Goal: Find contact information: Find contact information

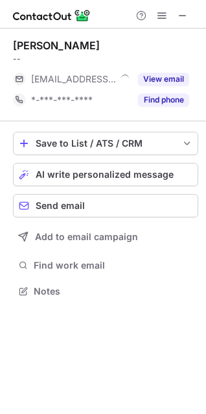
scroll to position [6, 6]
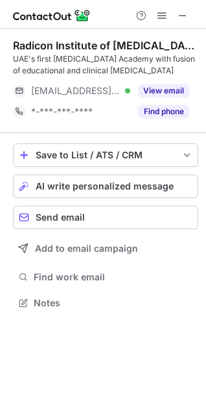
scroll to position [293, 206]
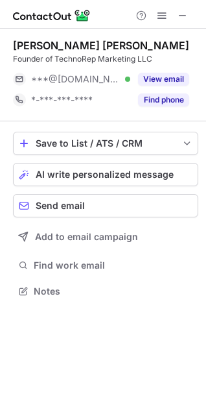
scroll to position [6, 6]
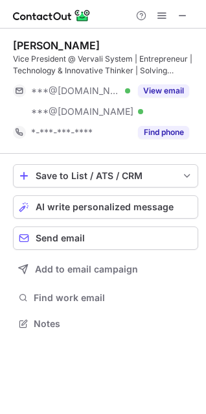
scroll to position [314, 206]
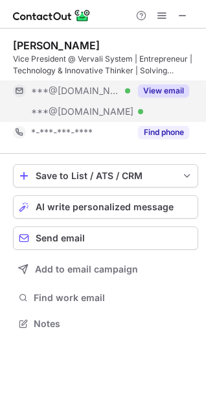
click at [155, 93] on button "View email" at bounding box center [163, 90] width 51 height 13
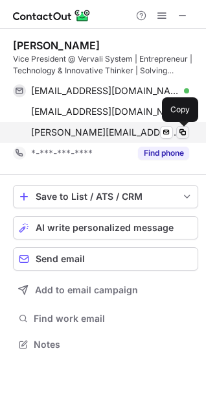
click at [185, 132] on span at bounding box center [183, 132] width 10 height 10
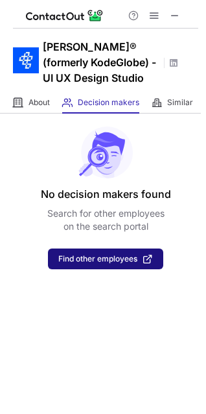
click at [124, 254] on span "Find other employees" at bounding box center [97, 258] width 79 height 9
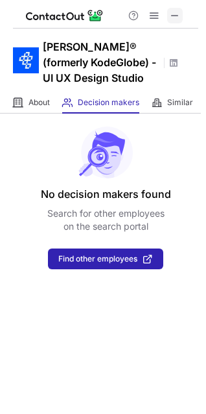
click at [180, 18] on span at bounding box center [175, 15] width 10 height 10
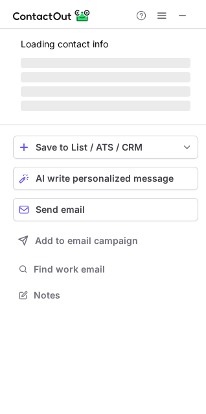
scroll to position [293, 206]
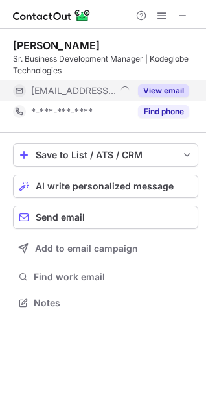
click at [156, 91] on button "View email" at bounding box center [163, 90] width 51 height 13
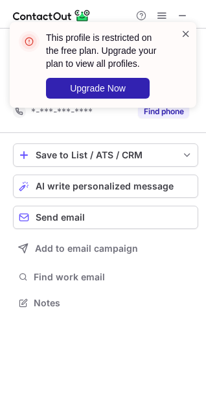
click at [184, 29] on span at bounding box center [186, 33] width 10 height 13
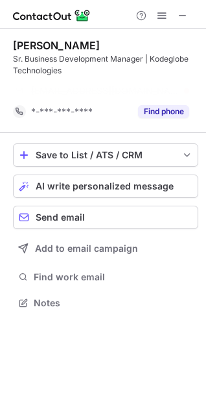
scroll to position [272, 206]
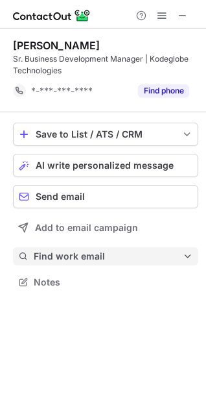
click at [40, 258] on span "Find work email" at bounding box center [108, 256] width 149 height 12
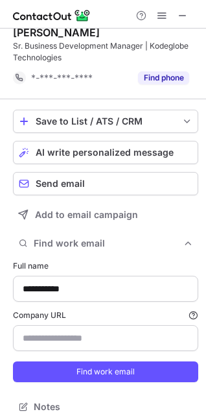
scroll to position [25, 0]
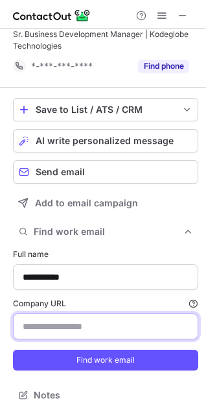
click at [73, 319] on input "Company URL Finding work email will consume 1 credit if a match is found." at bounding box center [106, 326] width 186 height 26
type input "*"
type input "**********"
click at [13, 350] on button "Find work email" at bounding box center [106, 360] width 186 height 21
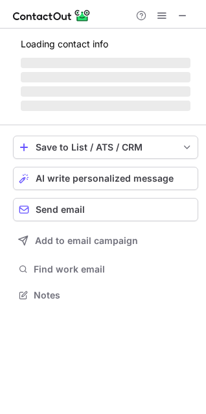
scroll to position [6, 6]
